Goal: Information Seeking & Learning: Find specific fact

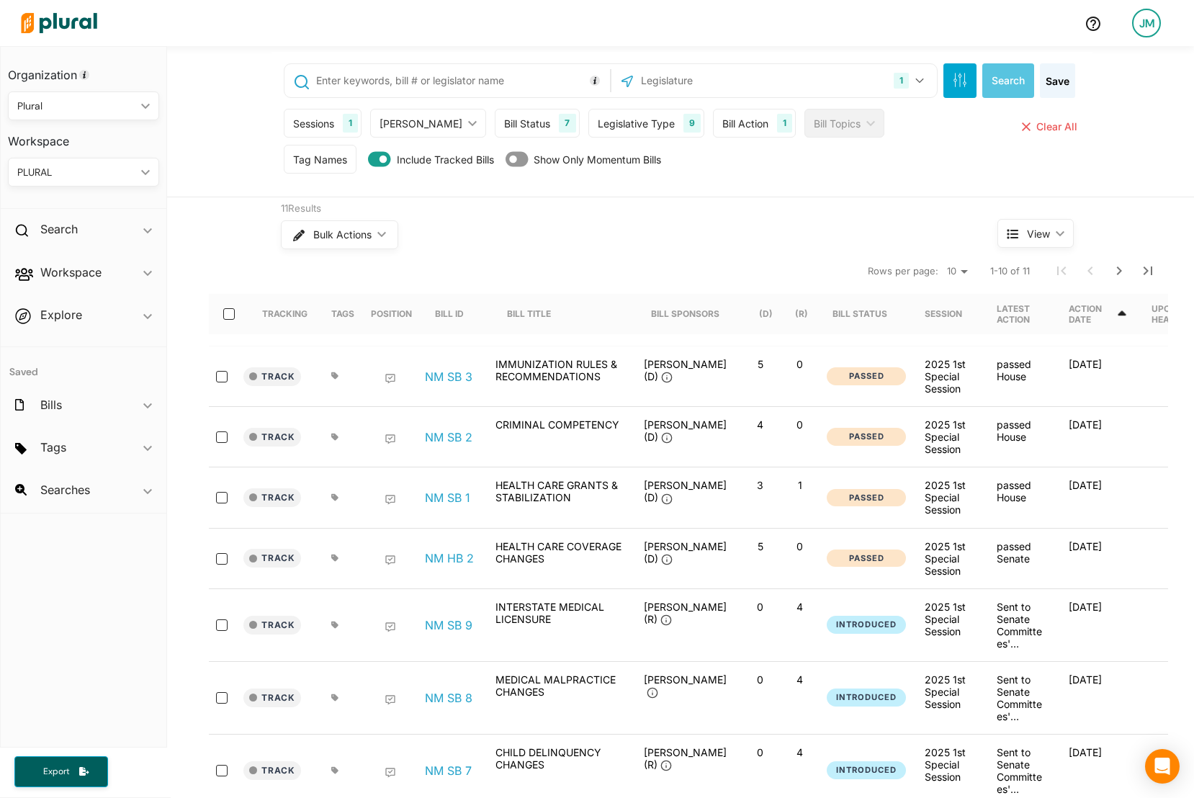
click at [54, 36] on img at bounding box center [59, 23] width 101 height 50
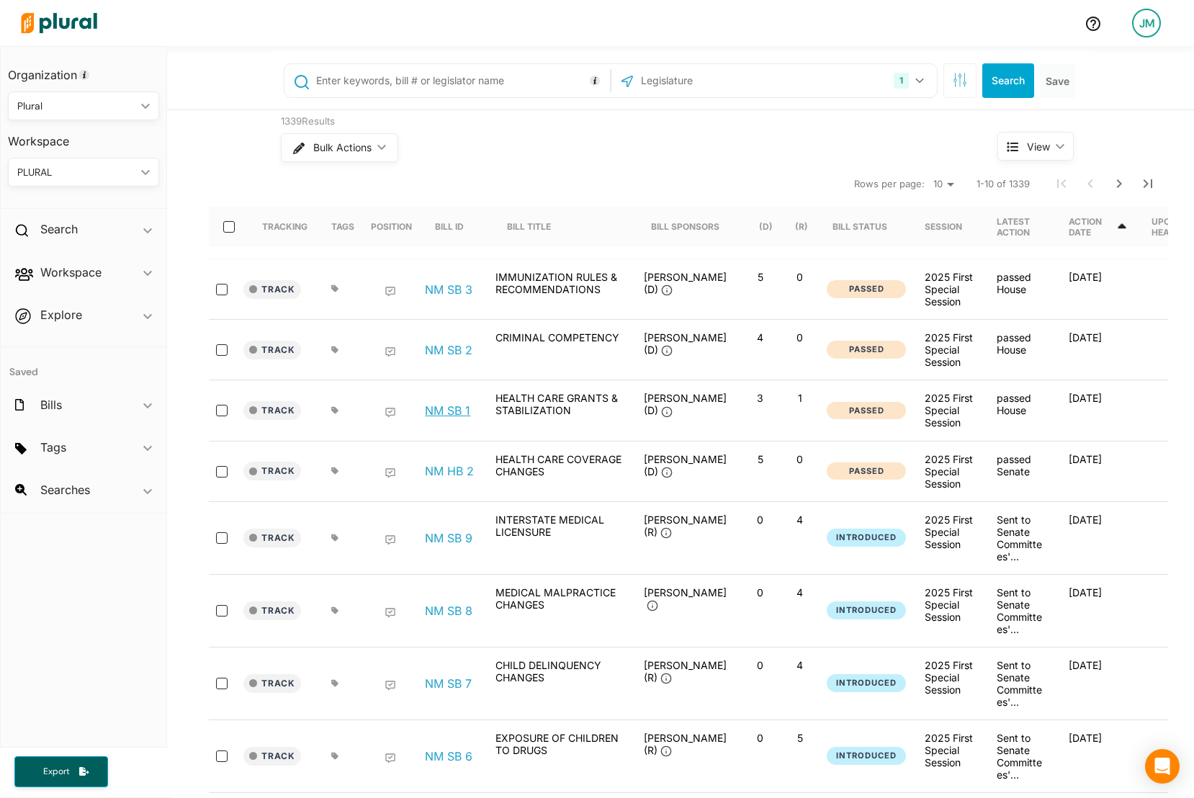
click at [454, 418] on link "NM SB 1" at bounding box center [447, 410] width 45 height 14
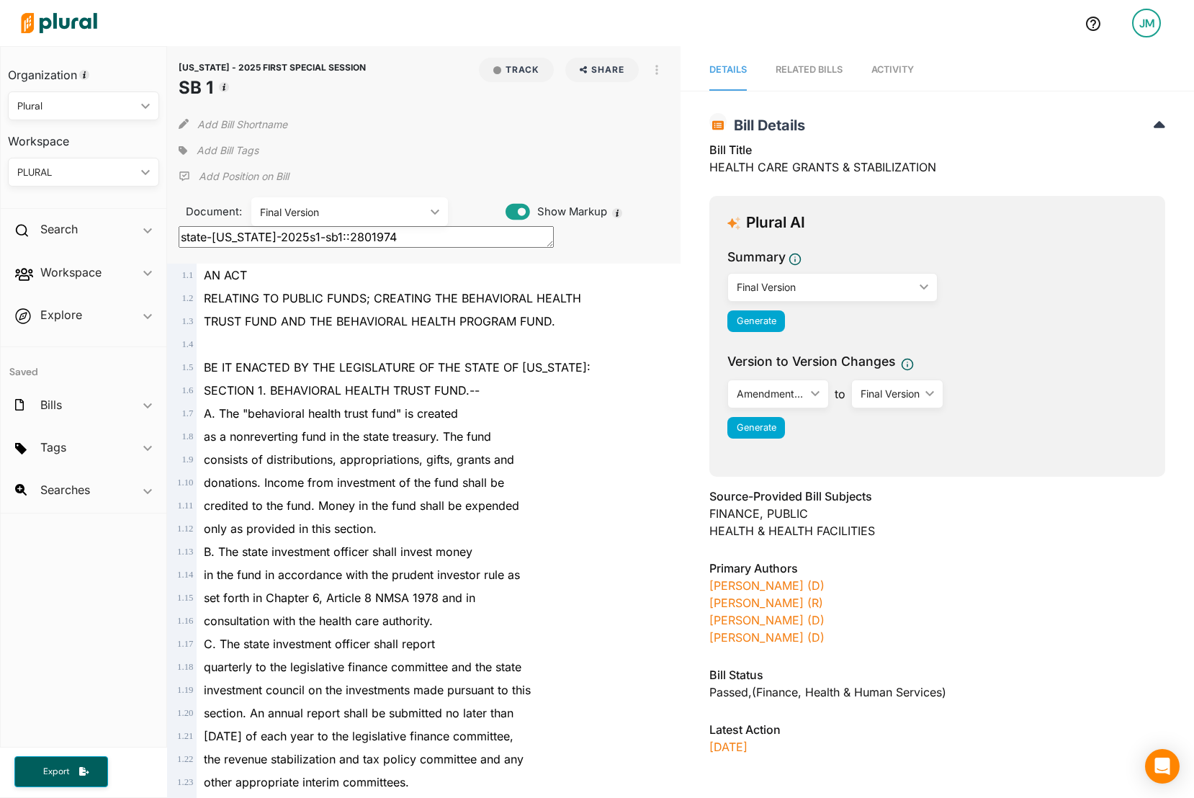
click at [387, 423] on div "A. The "behavioral health trust fund" is created" at bounding box center [430, 413] width 467 height 23
